Goal: Task Accomplishment & Management: Manage account settings

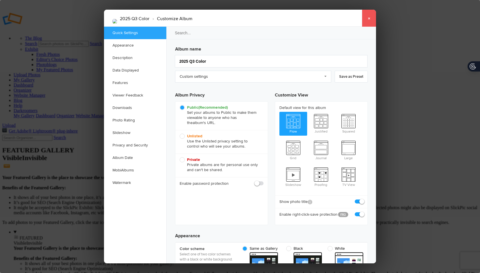
click at [368, 19] on link "×" at bounding box center [369, 18] width 14 height 17
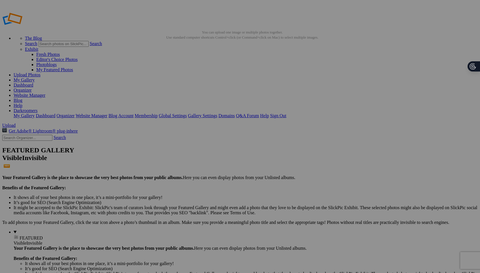
click at [187, 113] on link "Global Settings" at bounding box center [173, 115] width 28 height 5
